Goal: Task Accomplishment & Management: Manage account settings

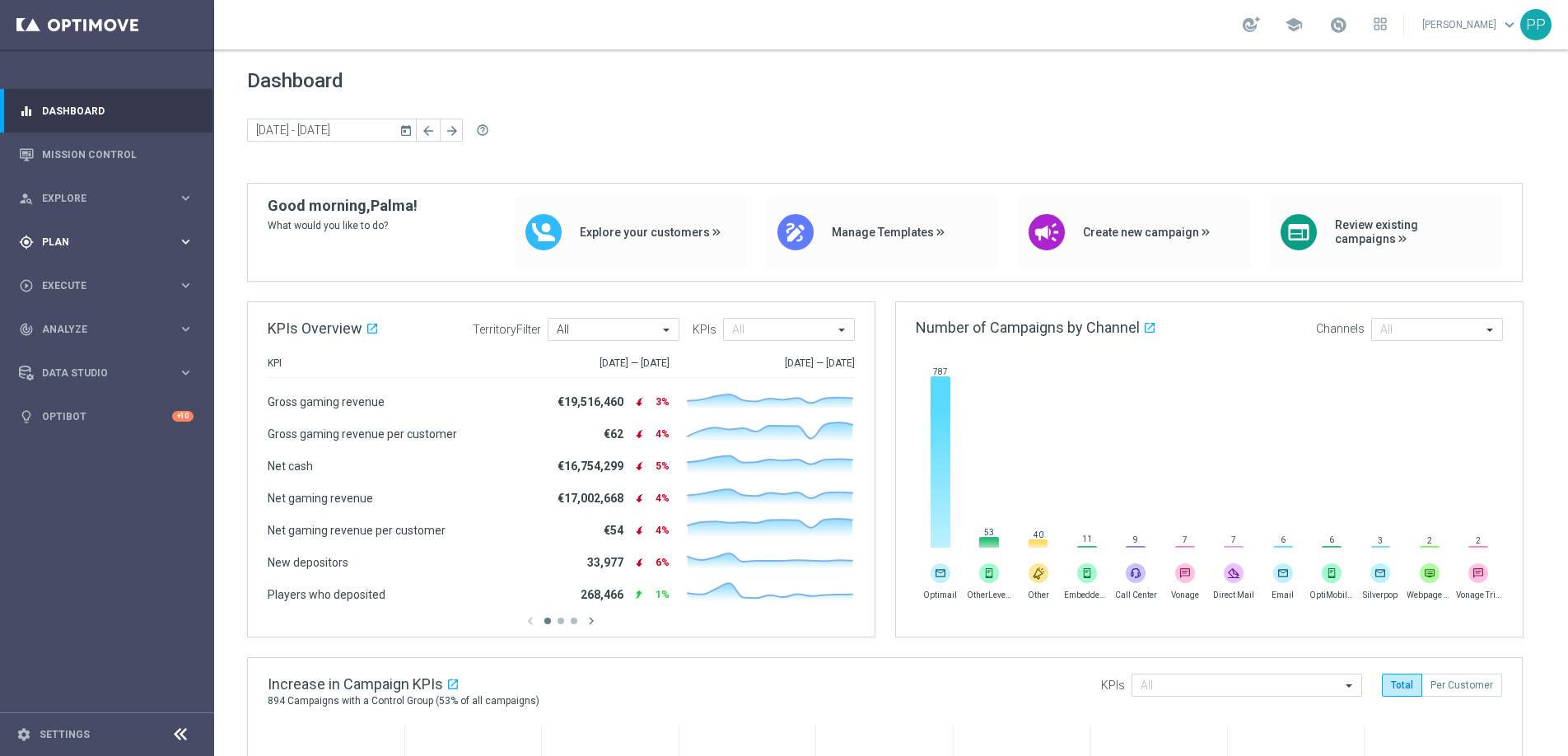
click at [55, 248] on div "gps_fixed Plan" at bounding box center [98, 242] width 159 height 14
click at [57, 266] on div "Target Groups" at bounding box center [128, 275] width 170 height 24
click at [62, 276] on link "Target Groups" at bounding box center [107, 276] width 129 height 13
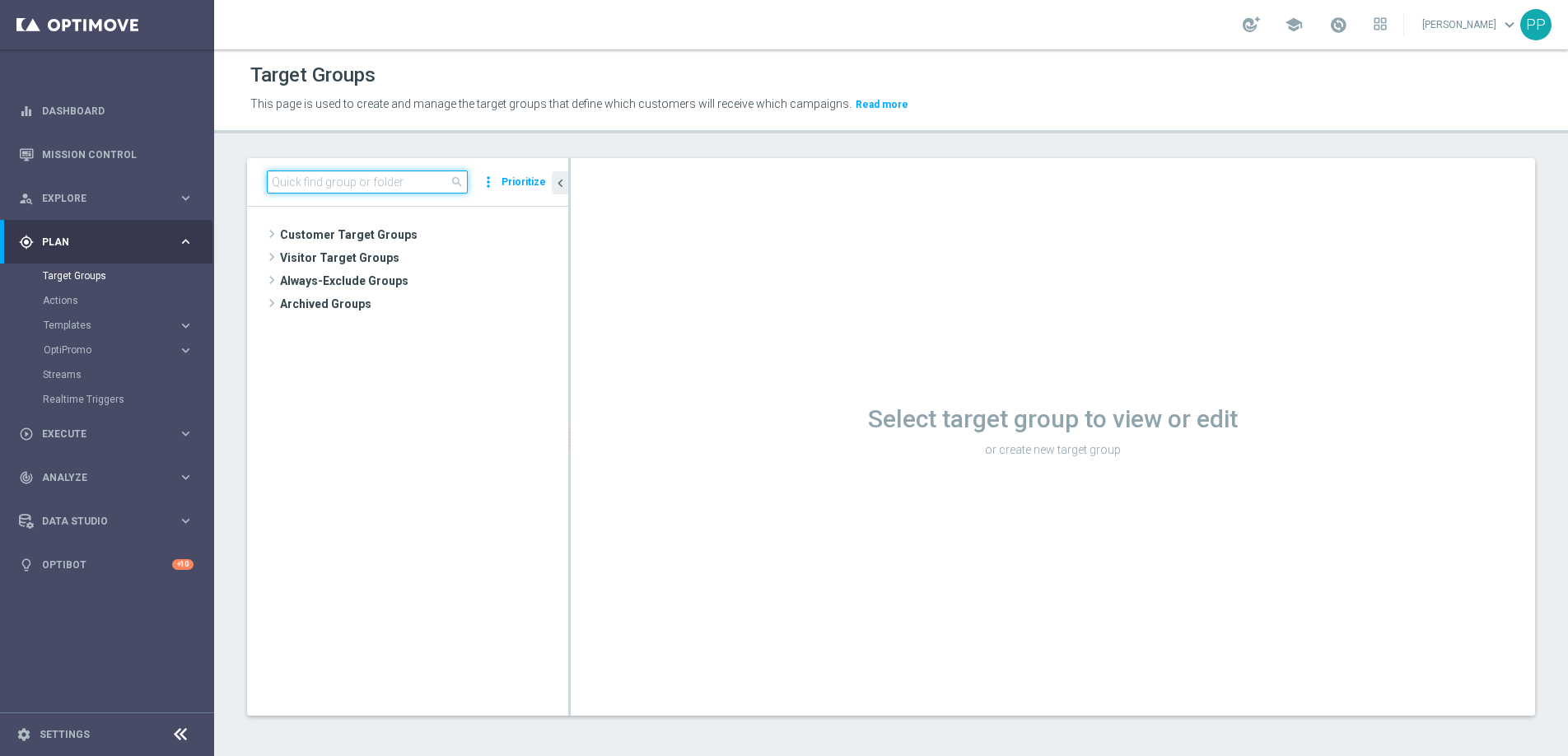
click at [401, 171] on input at bounding box center [368, 182] width 201 height 23
paste input "de_all_TGT_NVIP_EM_TAC_LT__ELGORDO_WINNINGNUMBER"
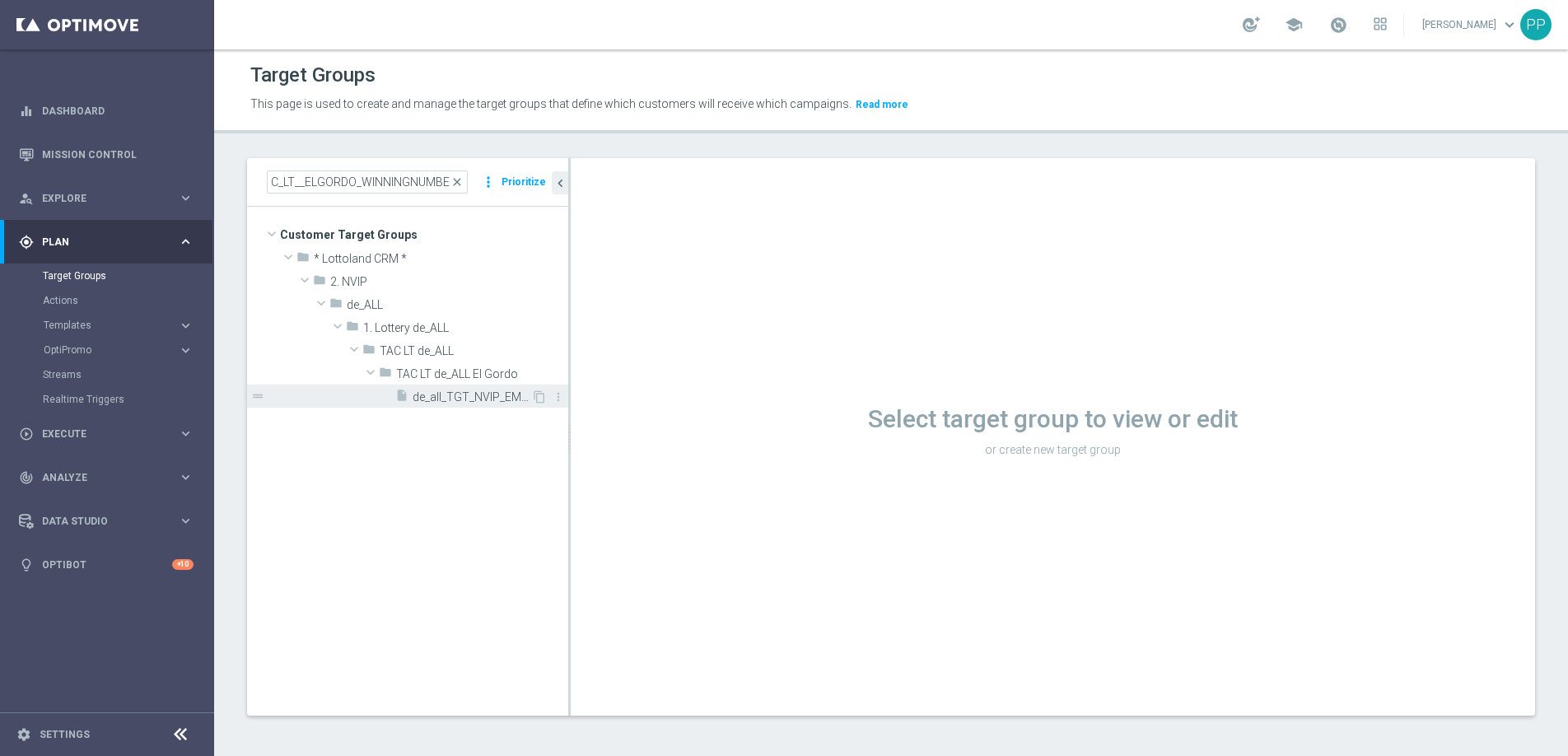
click at [469, 393] on span "de_all_TGT_NVIP_EM_TAC_LT__ELGORDO_WINNINGNUMBER" at bounding box center [472, 397] width 119 height 14
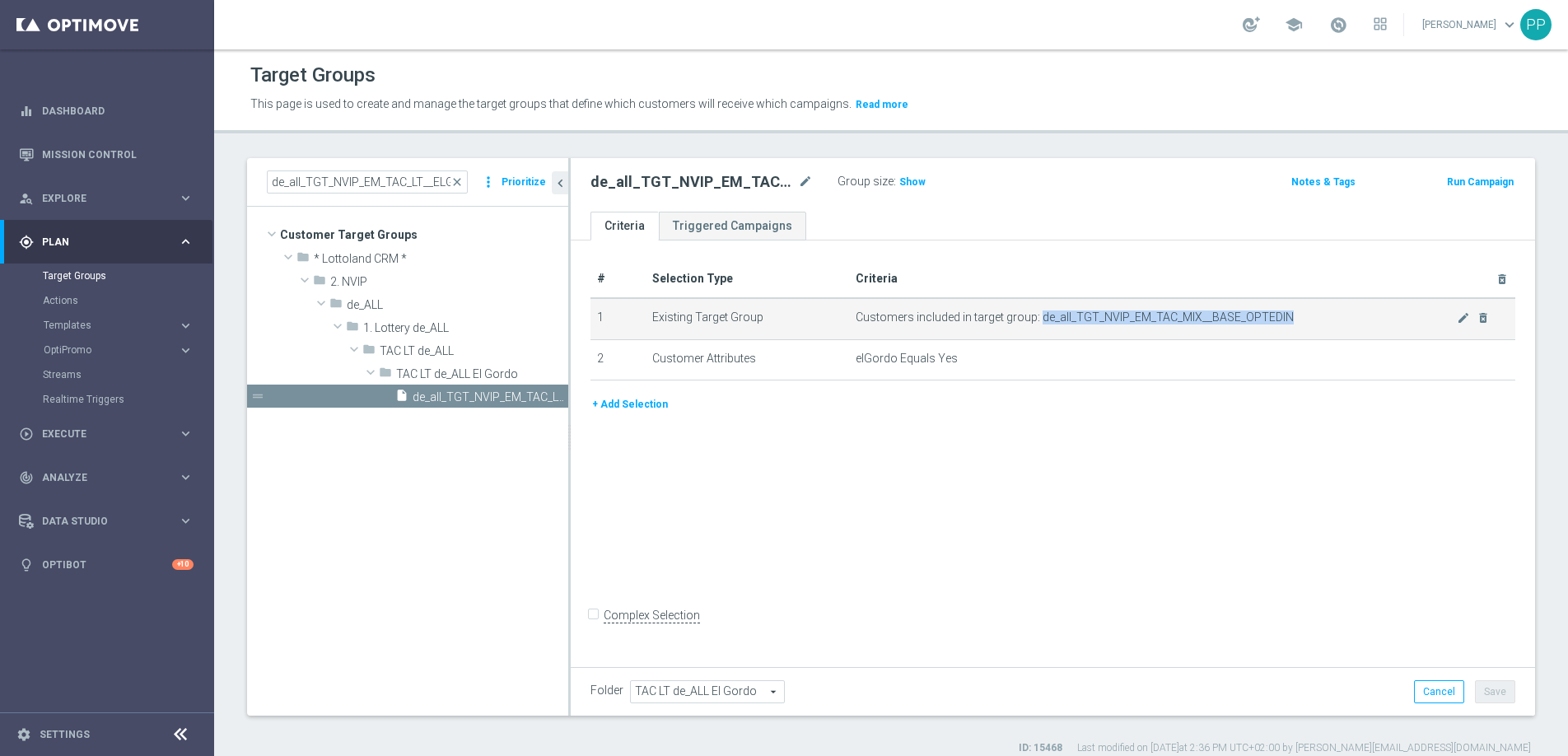
drag, startPoint x: 1037, startPoint y: 315, endPoint x: 1282, endPoint y: 316, distance: 245.0
click at [1282, 316] on span "Customers included in target group: de_all_TGT_NVIP_EM_TAC_MIX__BASE_OPTEDIN" at bounding box center [1156, 317] width 601 height 14
copy span "de_all_TGT_NVIP_EM_TAC_MIX__BASE_OPTEDIN"
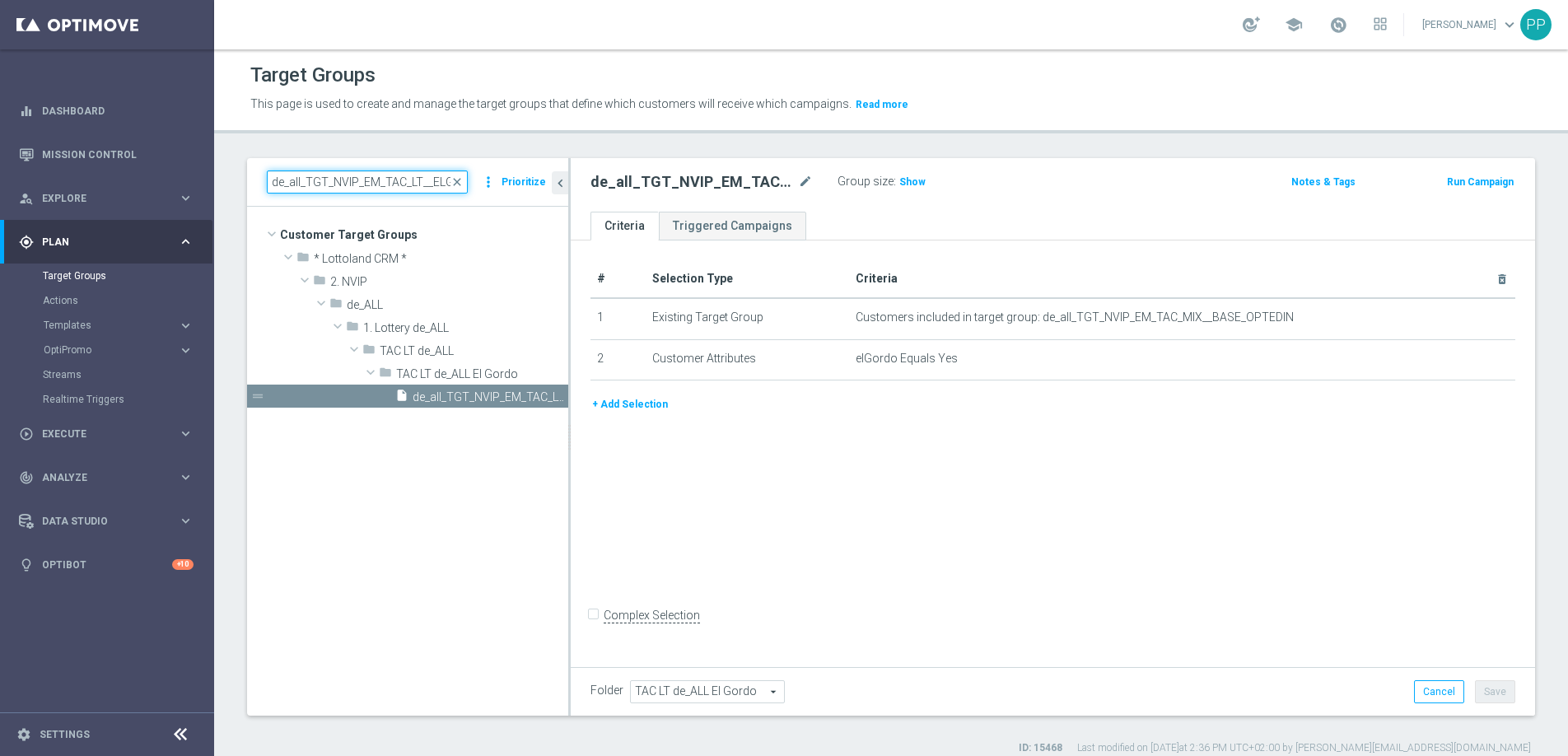
click at [332, 182] on input "de_all_TGT_NVIP_EM_TAC_LT__ELGORDO_WINNINGNUMBER" at bounding box center [368, 182] width 201 height 23
paste input "MIX__BASE_OPTEDIN"
type input "de_all_TGT_NVIP_EM_TAC_MIX__BASE_OPTEDIN"
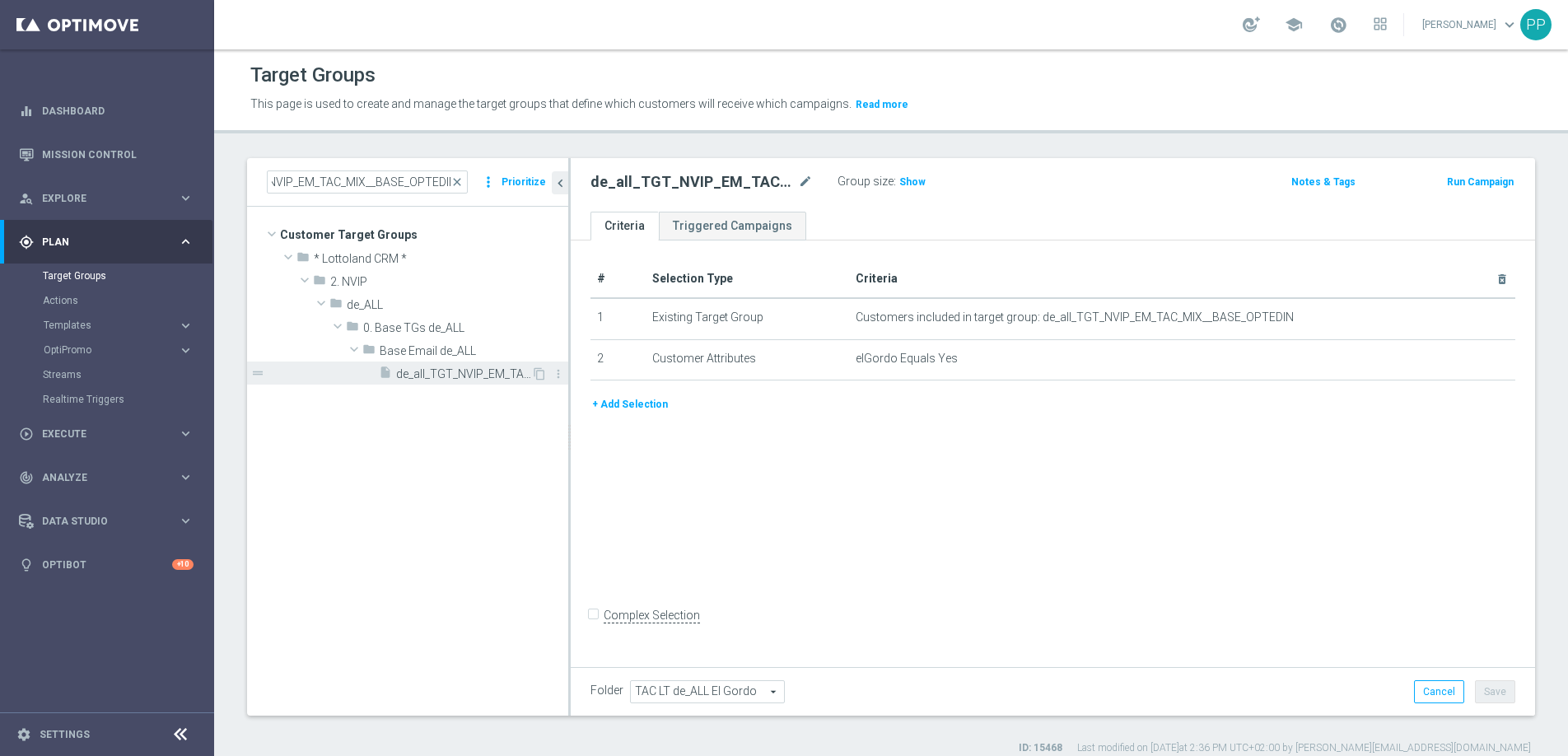
click at [413, 371] on span "de_all_TGT_NVIP_EM_TAC_MIX__BASE_OPTEDIN" at bounding box center [464, 375] width 135 height 14
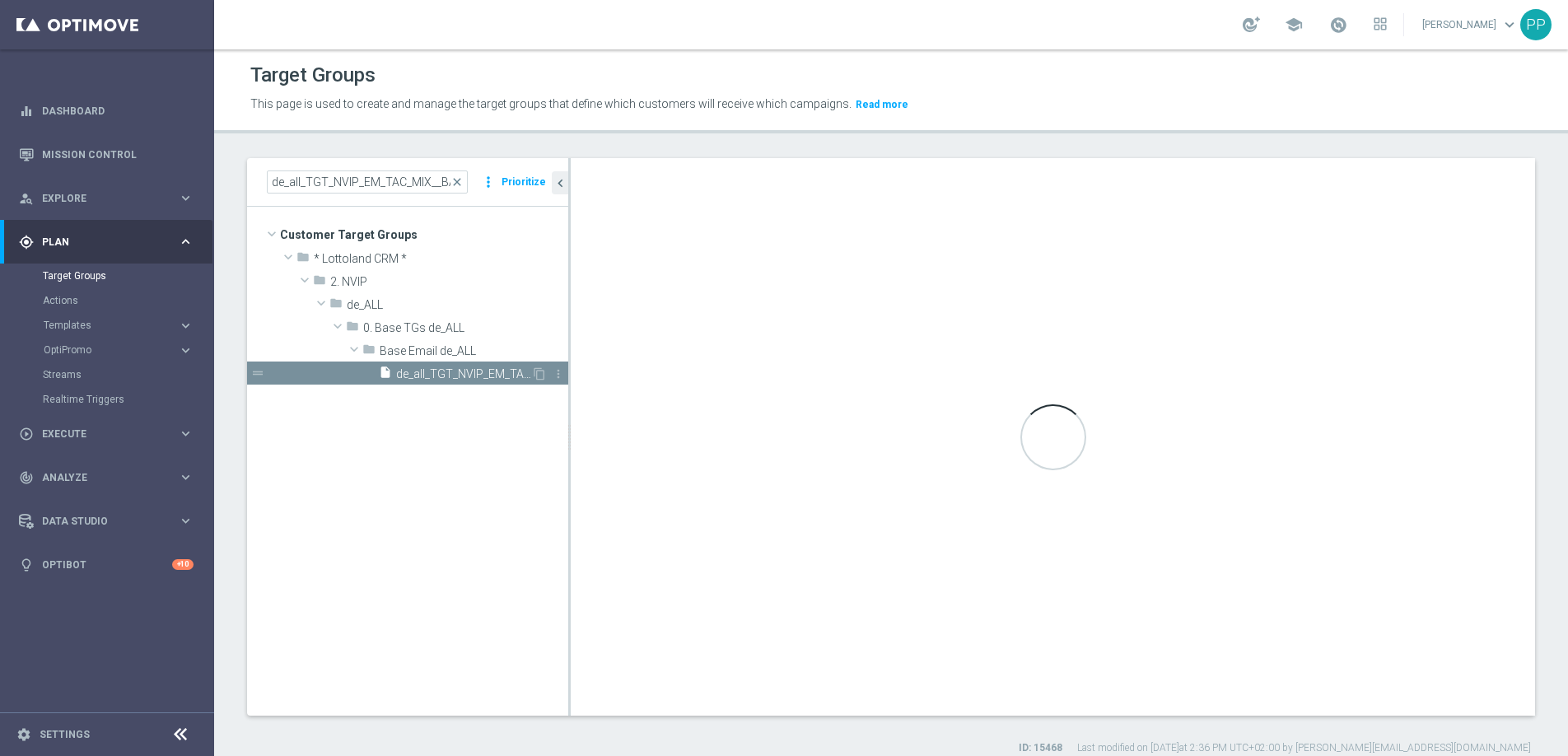
type input "Base Email de_ALL"
